Goal: Information Seeking & Learning: Learn about a topic

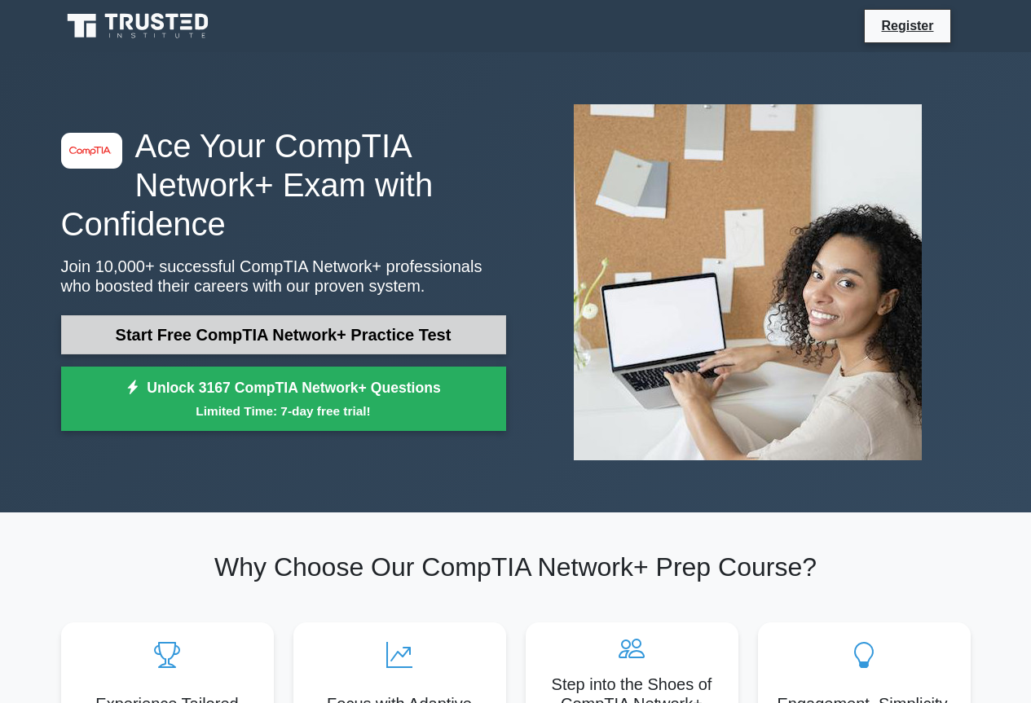
click at [146, 337] on link "Start Free CompTIA Network+ Practice Test" at bounding box center [283, 334] width 445 height 39
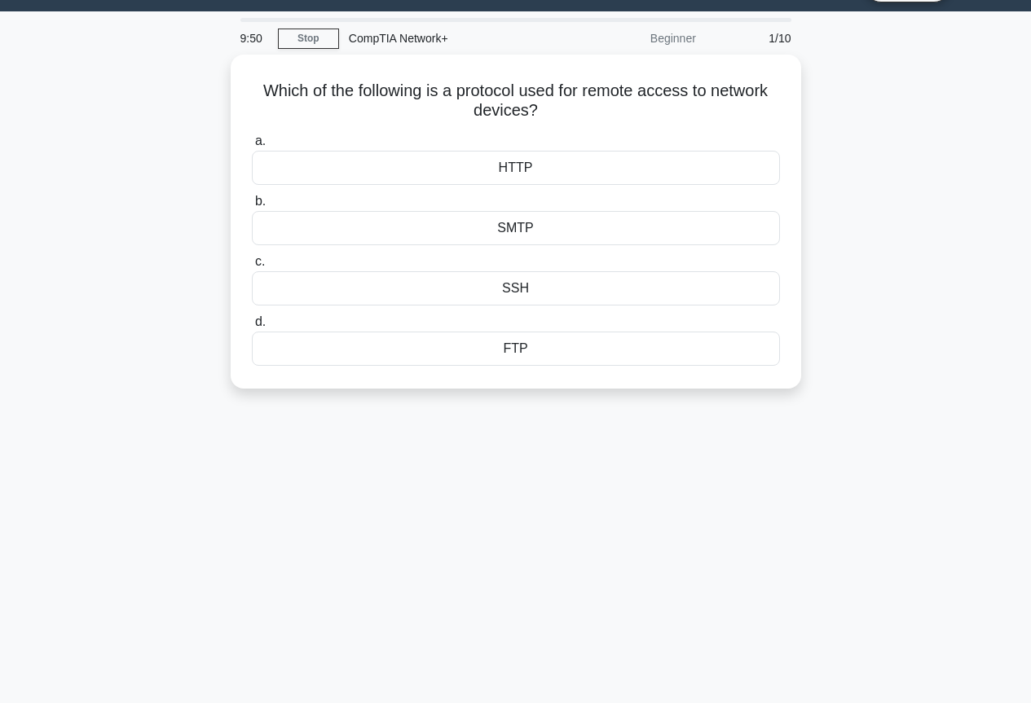
scroll to position [81, 0]
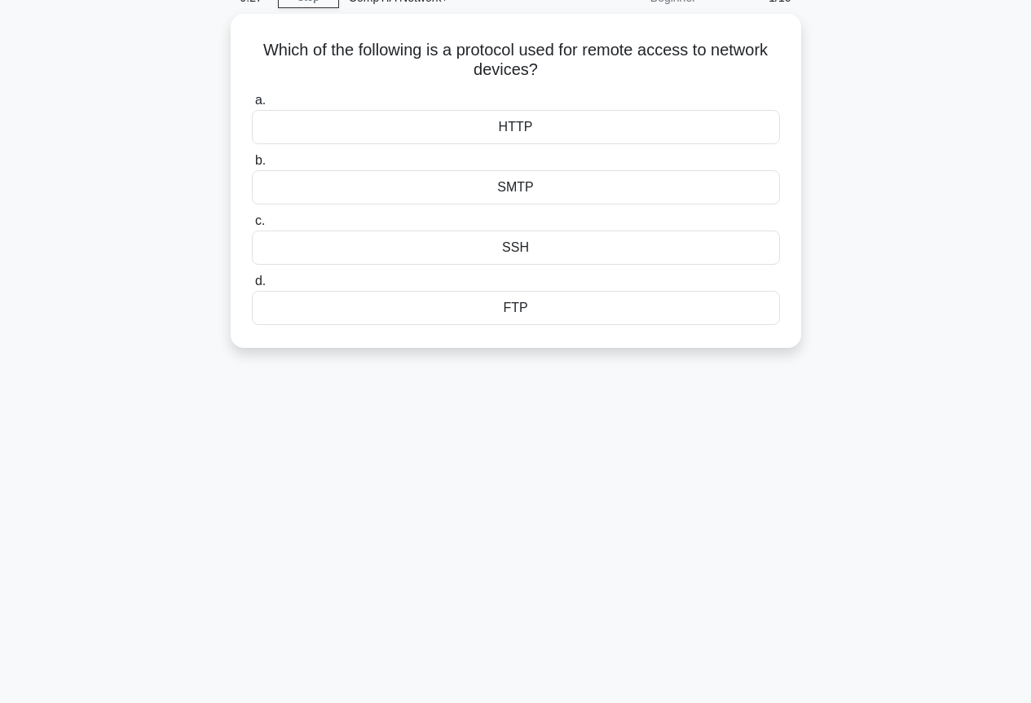
click at [962, 313] on div "Which of the following is a protocol used for remote access to network devices?…" at bounding box center [515, 191] width 929 height 354
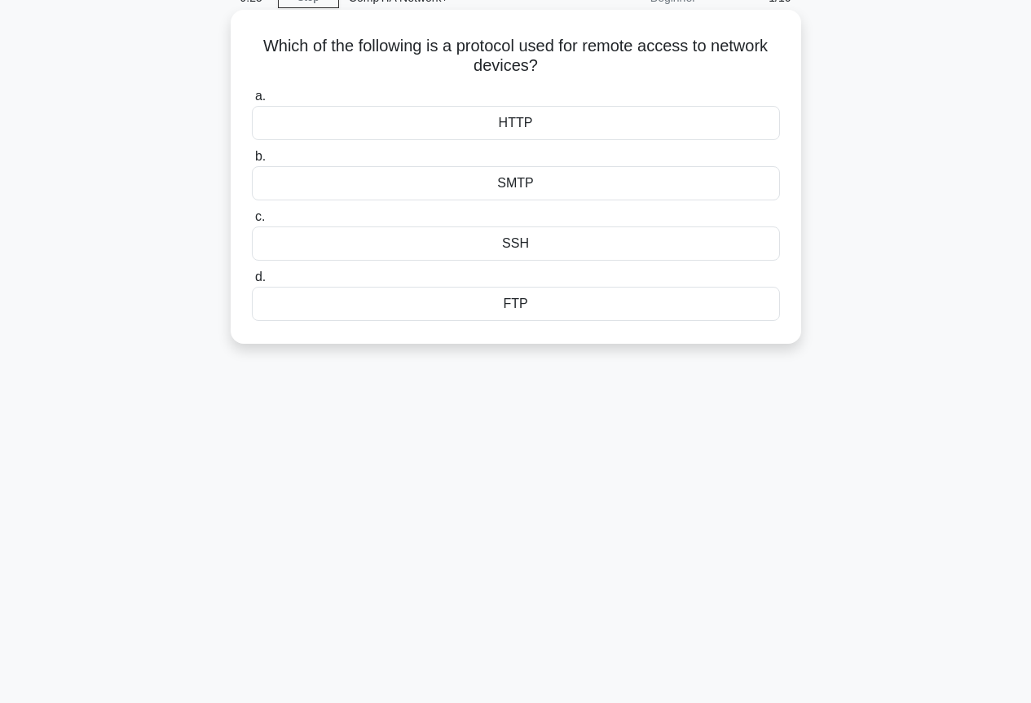
click at [519, 244] on div "SSH" at bounding box center [516, 244] width 528 height 34
click at [252, 222] on input "c. SSH" at bounding box center [252, 217] width 0 height 11
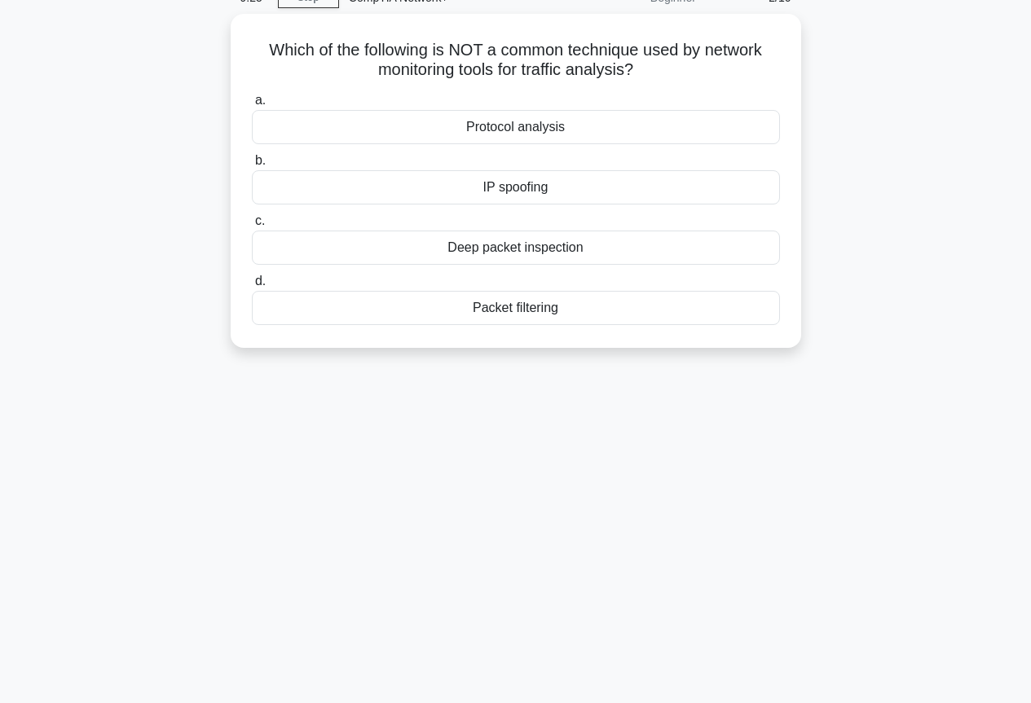
scroll to position [0, 0]
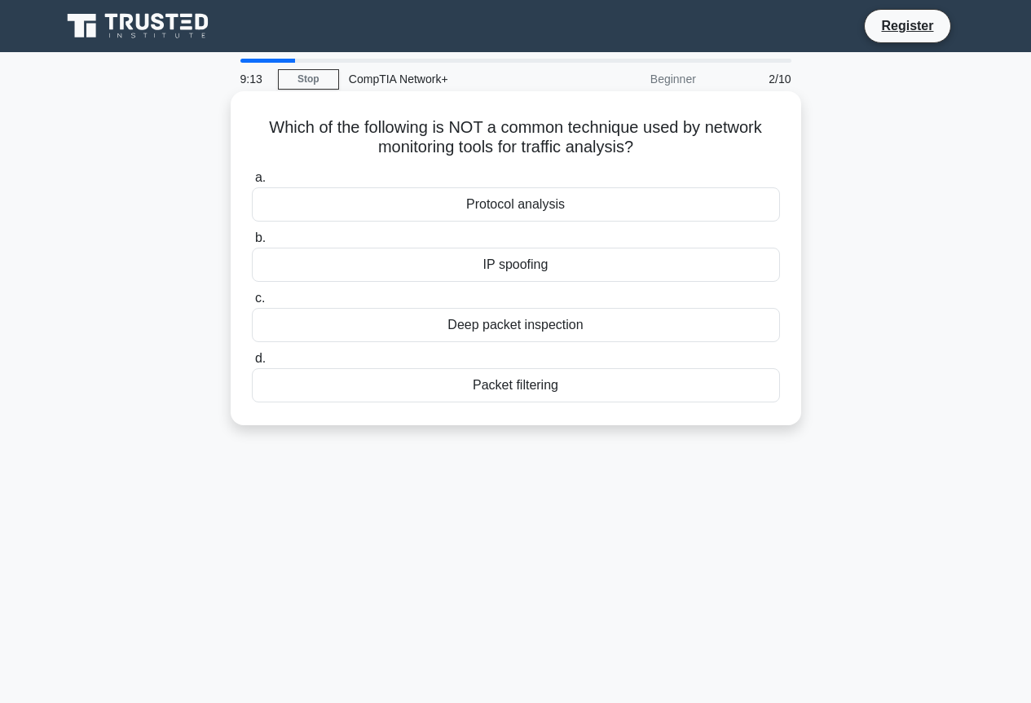
click at [541, 264] on div "IP spoofing" at bounding box center [516, 265] width 528 height 34
click at [252, 244] on input "b. IP spoofing" at bounding box center [252, 238] width 0 height 11
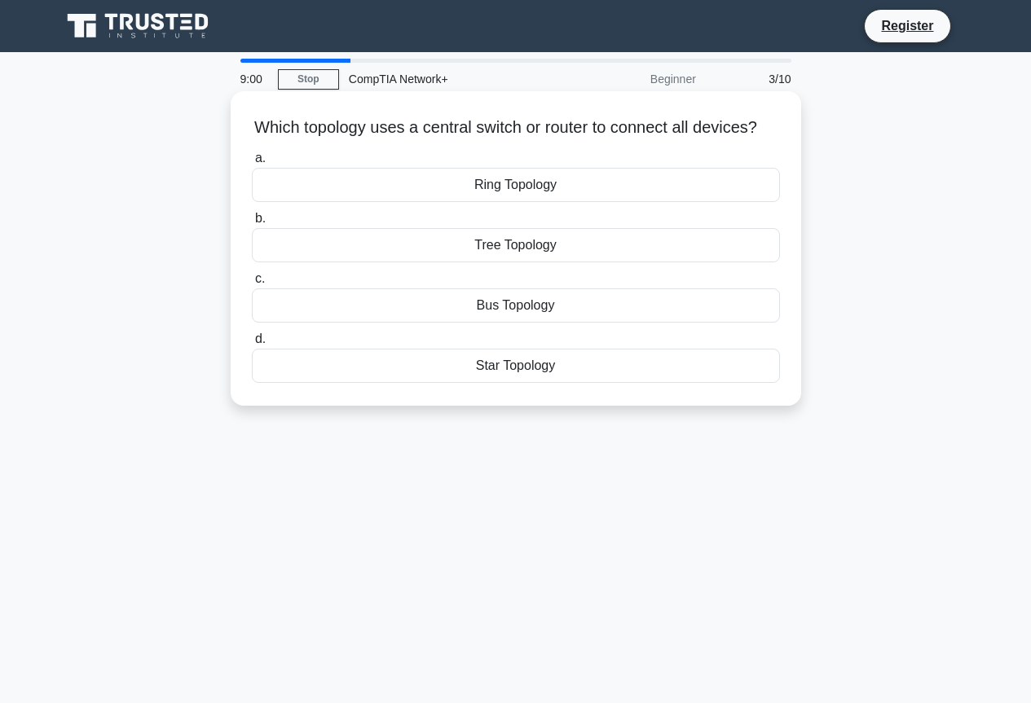
click at [528, 262] on div "Tree Topology" at bounding box center [516, 245] width 528 height 34
click at [252, 224] on input "b. Tree Topology" at bounding box center [252, 218] width 0 height 11
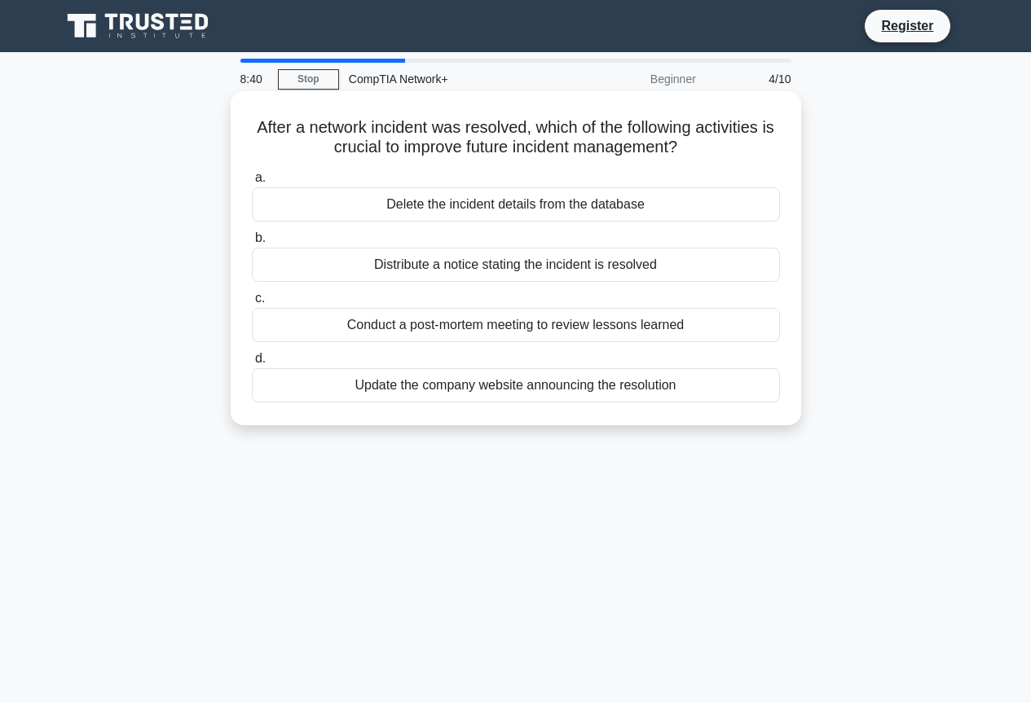
click at [435, 336] on div "Conduct a post-mortem meeting to review lessons learned" at bounding box center [516, 325] width 528 height 34
click at [252, 304] on input "c. Conduct a post-mortem meeting to review lessons learned" at bounding box center [252, 298] width 0 height 11
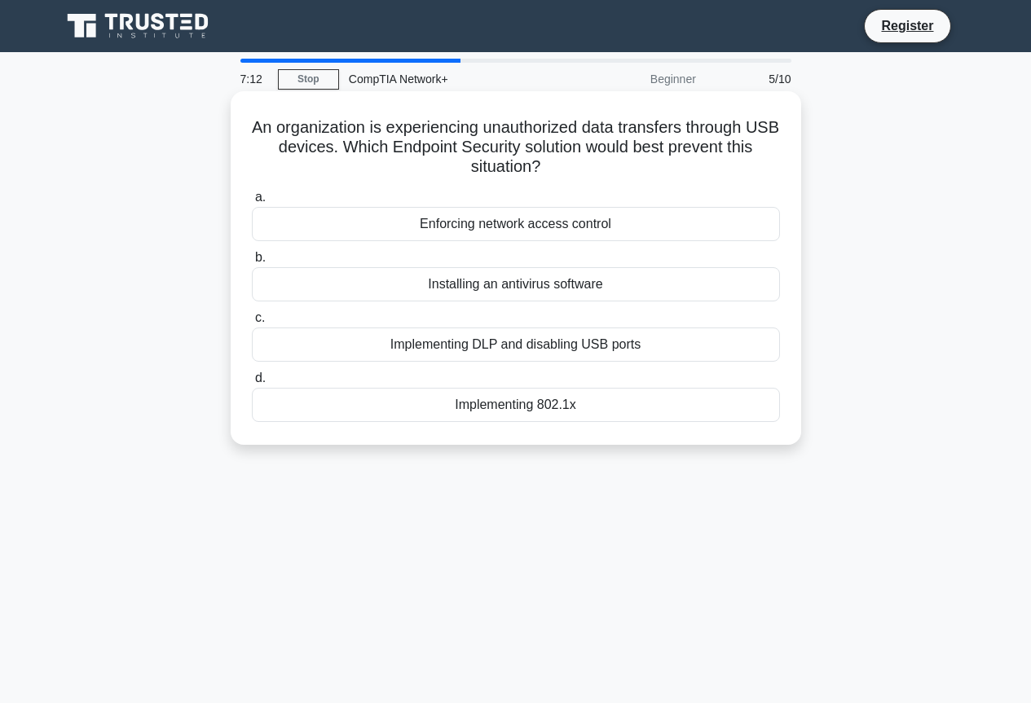
click at [330, 339] on div "Implementing DLP and disabling USB ports" at bounding box center [516, 345] width 528 height 34
click at [252, 323] on input "c. Implementing DLP and disabling USB ports" at bounding box center [252, 318] width 0 height 11
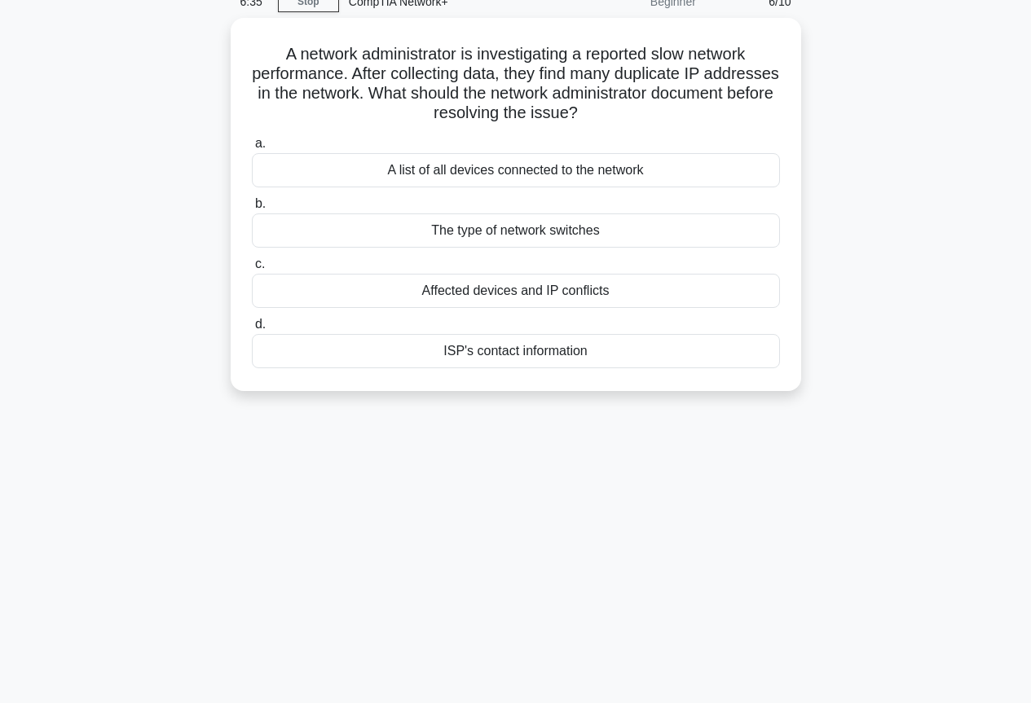
scroll to position [81, 0]
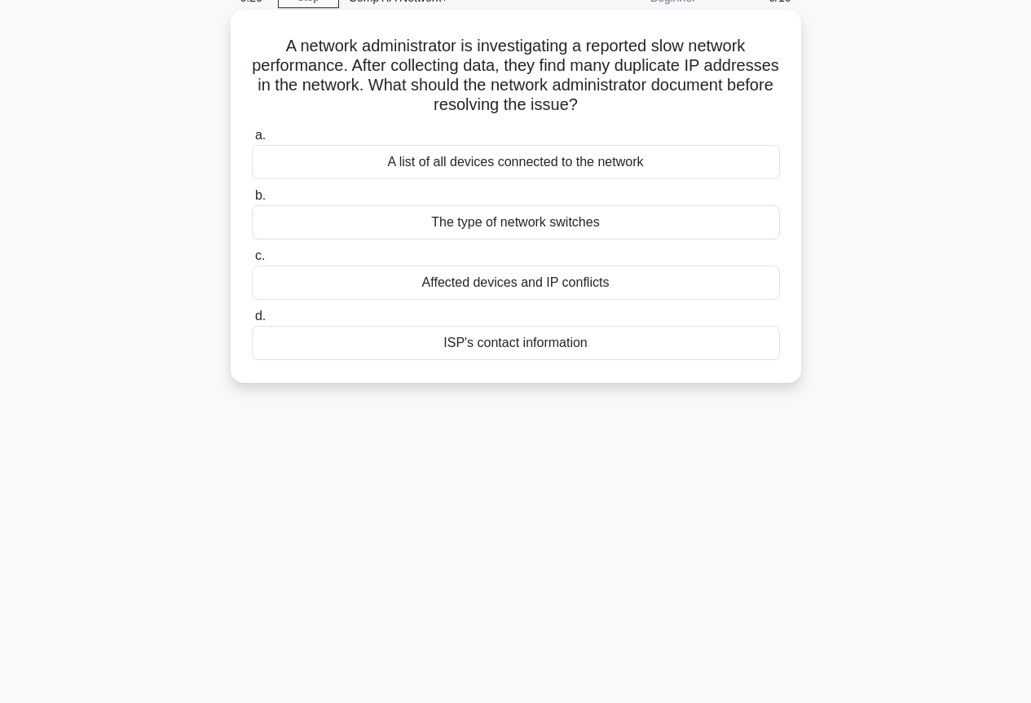
click at [515, 166] on div "A list of all devices connected to the network" at bounding box center [516, 162] width 528 height 34
click at [252, 141] on input "a. A list of all devices connected to the network" at bounding box center [252, 135] width 0 height 11
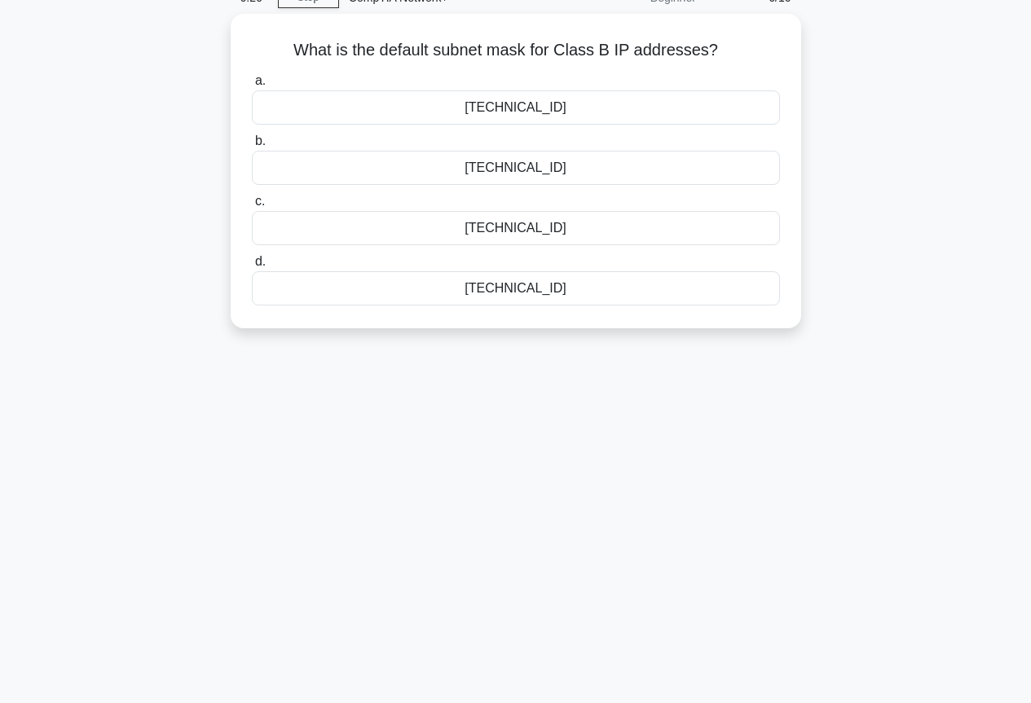
scroll to position [0, 0]
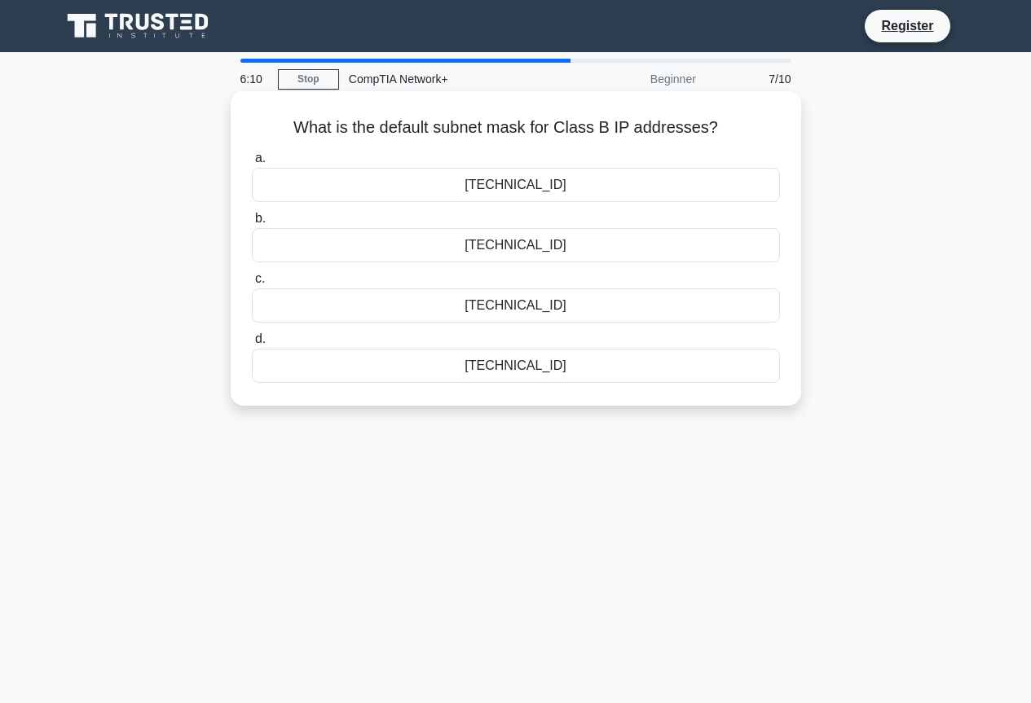
click at [503, 303] on div "[TECHNICAL_ID]" at bounding box center [516, 305] width 528 height 34
click at [252, 284] on input "c. [TECHNICAL_ID]" at bounding box center [252, 279] width 0 height 11
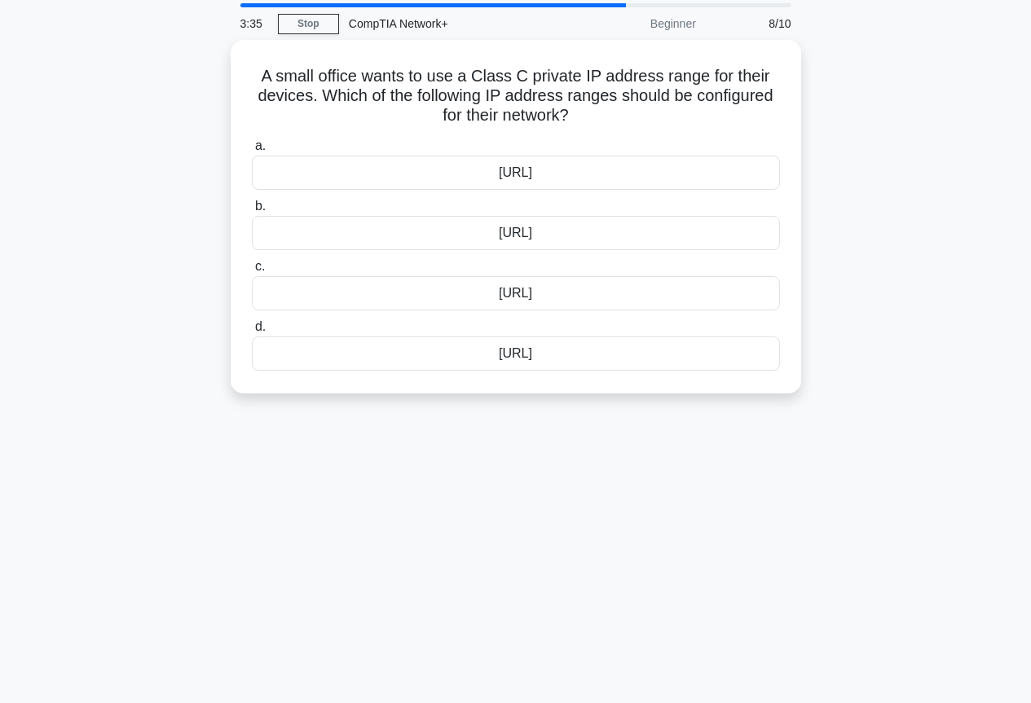
scroll to position [14, 0]
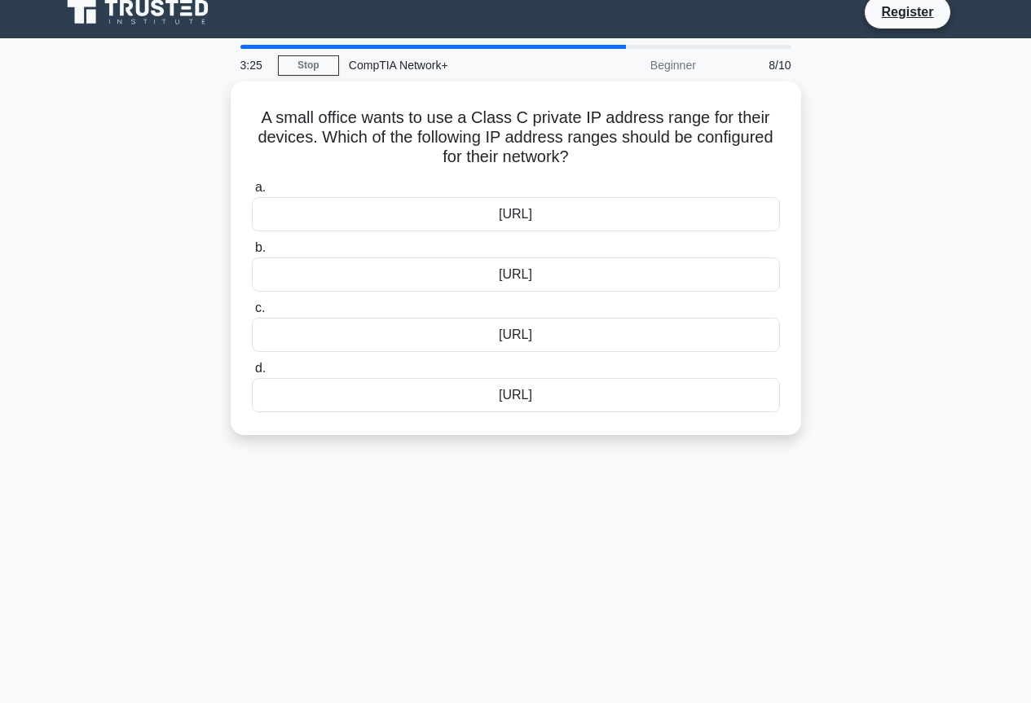
click at [894, 267] on div "A small office wants to use a Class C private IP address range for their device…" at bounding box center [515, 267] width 929 height 373
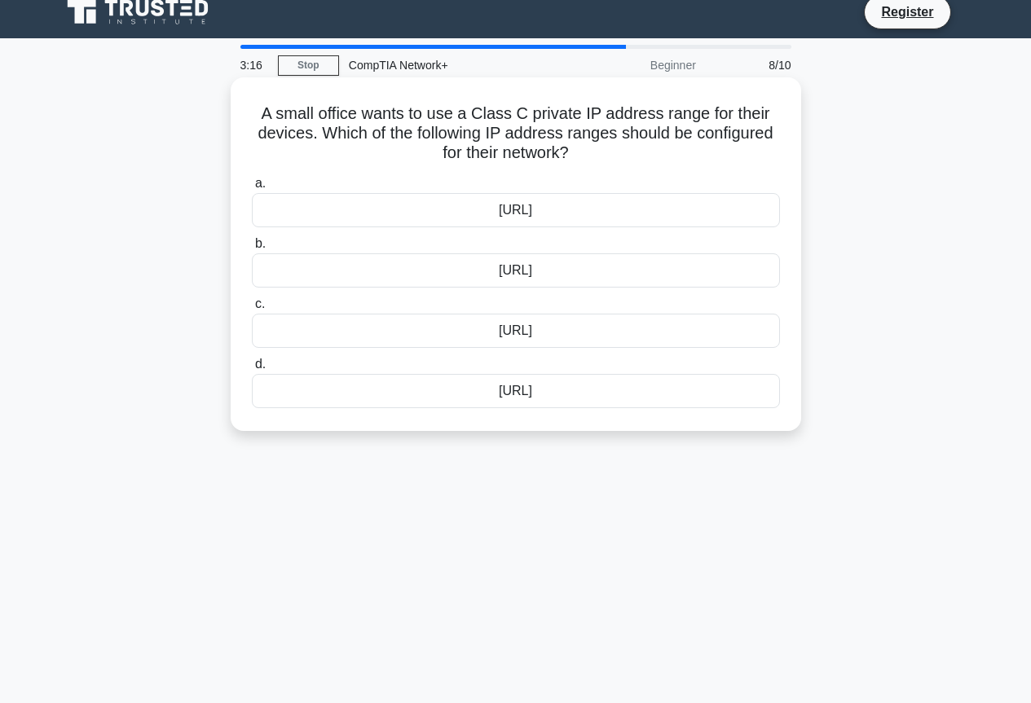
click at [487, 214] on div "[URL]" at bounding box center [516, 210] width 528 height 34
click at [252, 189] on input "a. [URL]" at bounding box center [252, 183] width 0 height 11
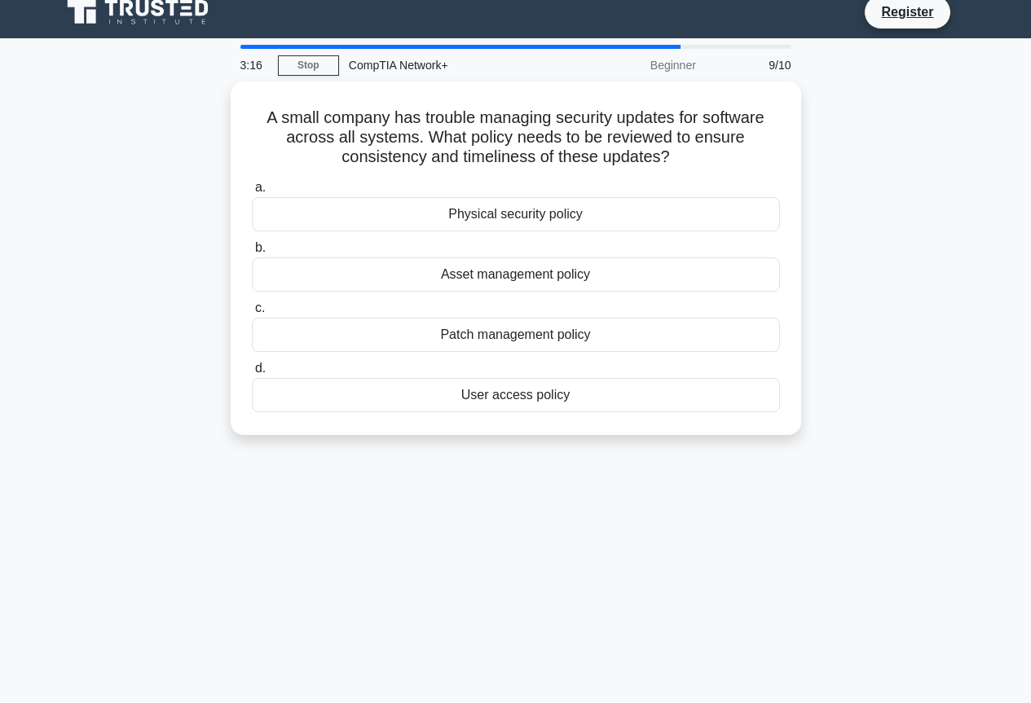
scroll to position [0, 0]
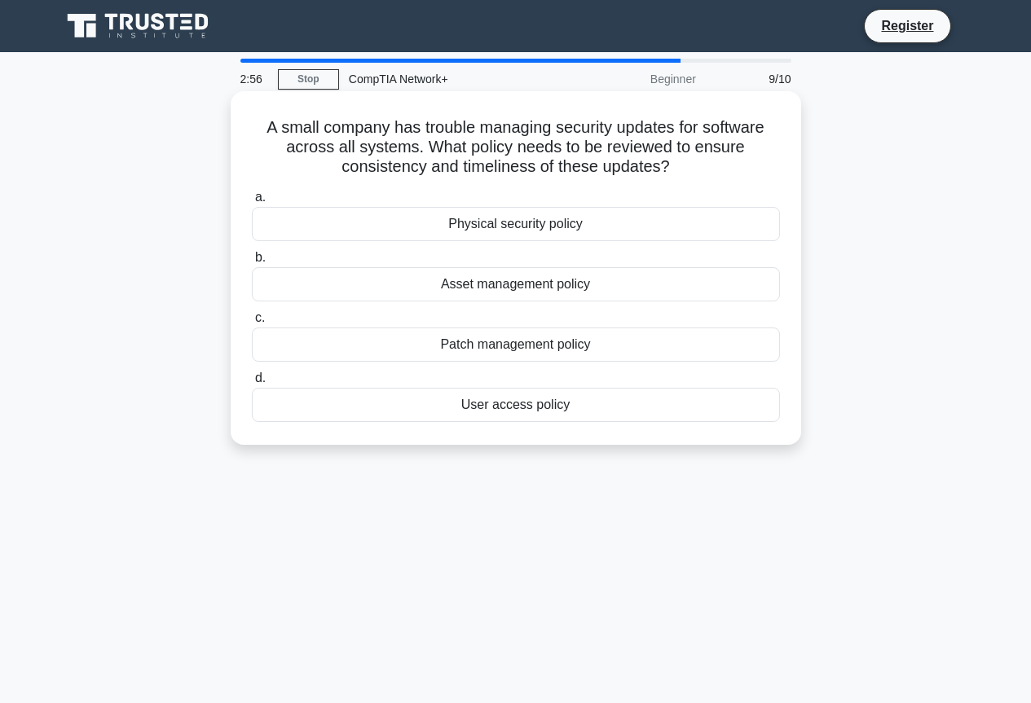
click at [493, 354] on div "Patch management policy" at bounding box center [516, 345] width 528 height 34
click at [252, 323] on input "c. Patch management policy" at bounding box center [252, 318] width 0 height 11
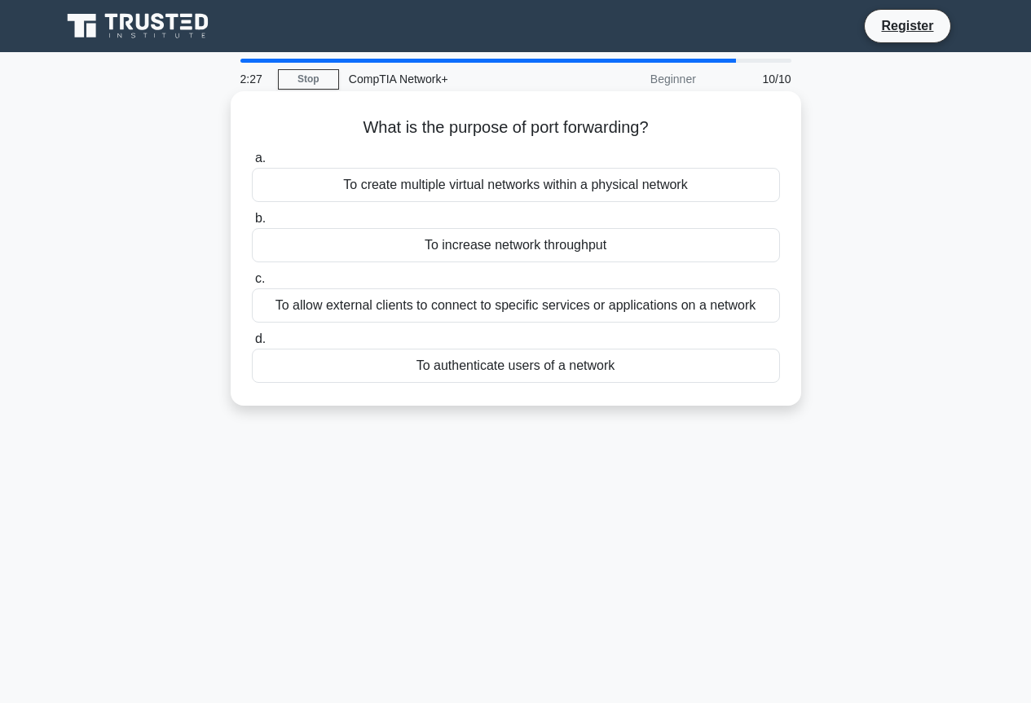
click at [491, 307] on div "To allow external clients to connect to specific services or applications on a …" at bounding box center [516, 305] width 528 height 34
click at [252, 284] on input "c. To allow external clients to connect to specific services or applications on…" at bounding box center [252, 279] width 0 height 11
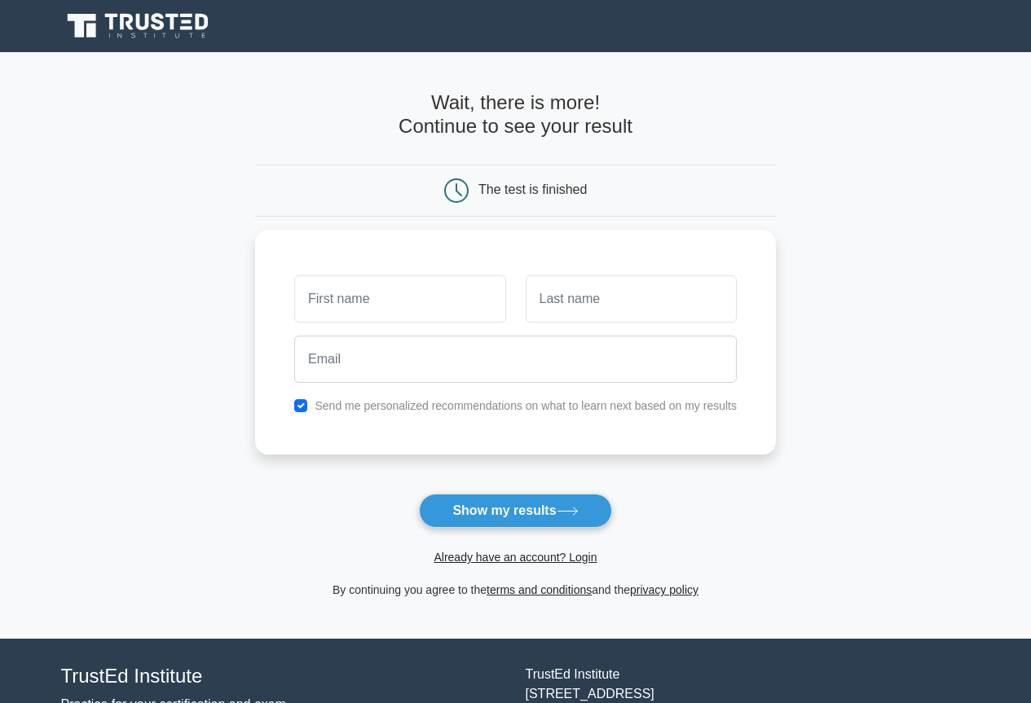
click at [804, 307] on main "Wait, there is more! Continue to see your result The test is finished and the" at bounding box center [515, 345] width 1031 height 587
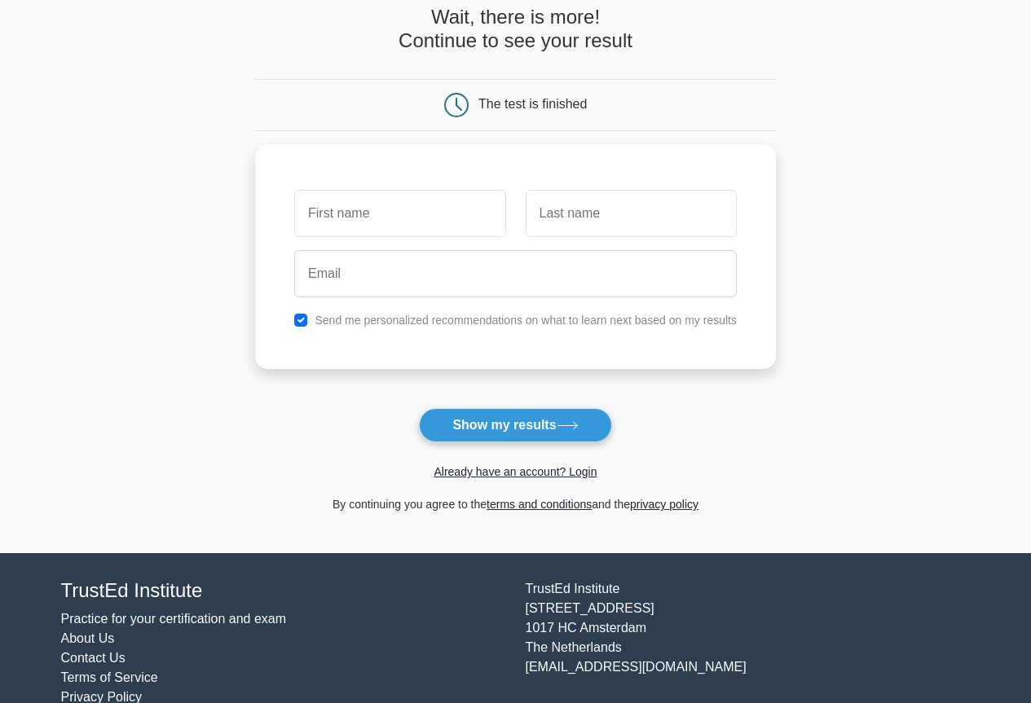
scroll to position [117, 0]
